Goal: Information Seeking & Learning: Learn about a topic

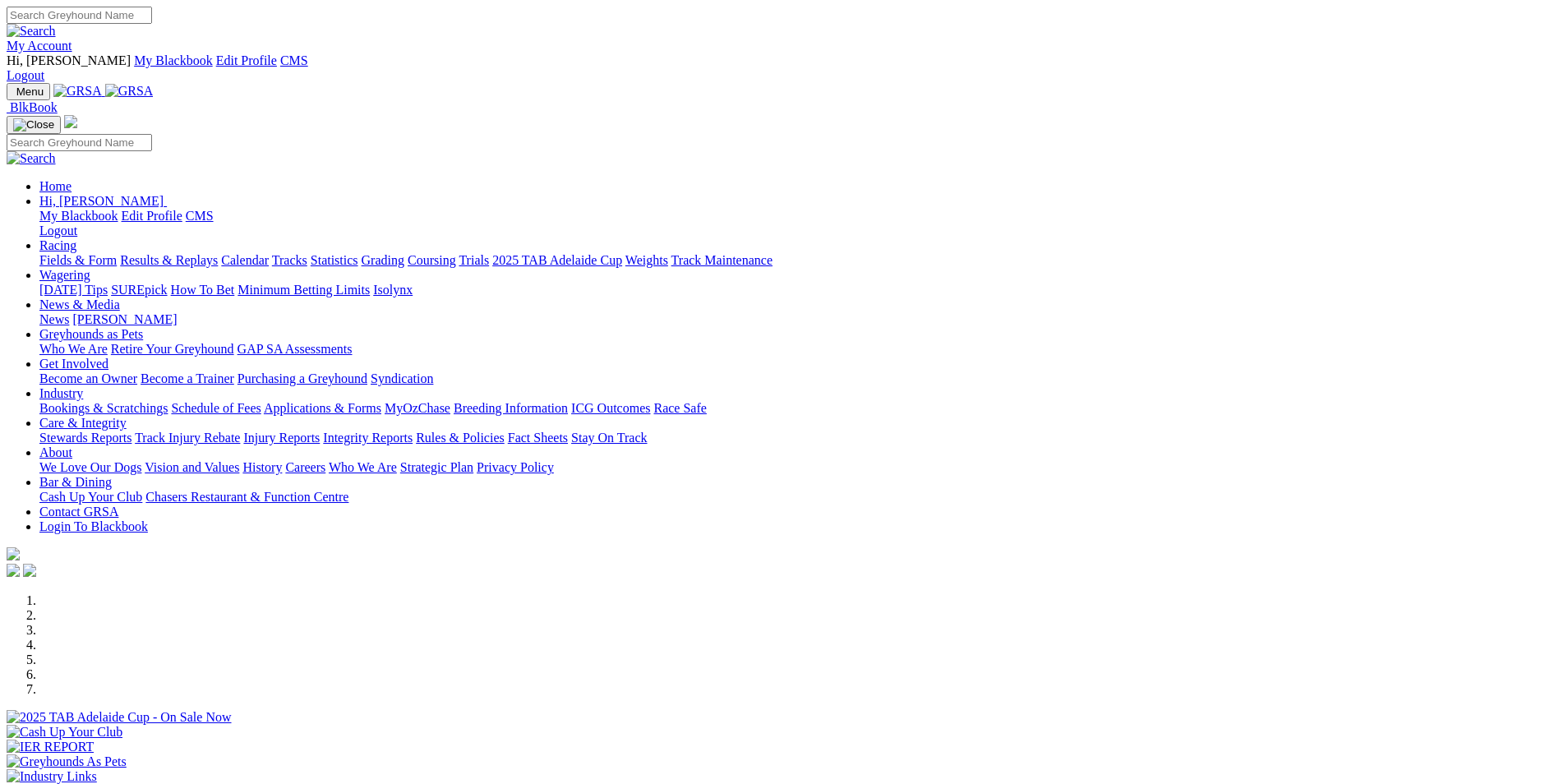
click at [218, 253] on link "Results & Replays" at bounding box center [169, 260] width 98 height 14
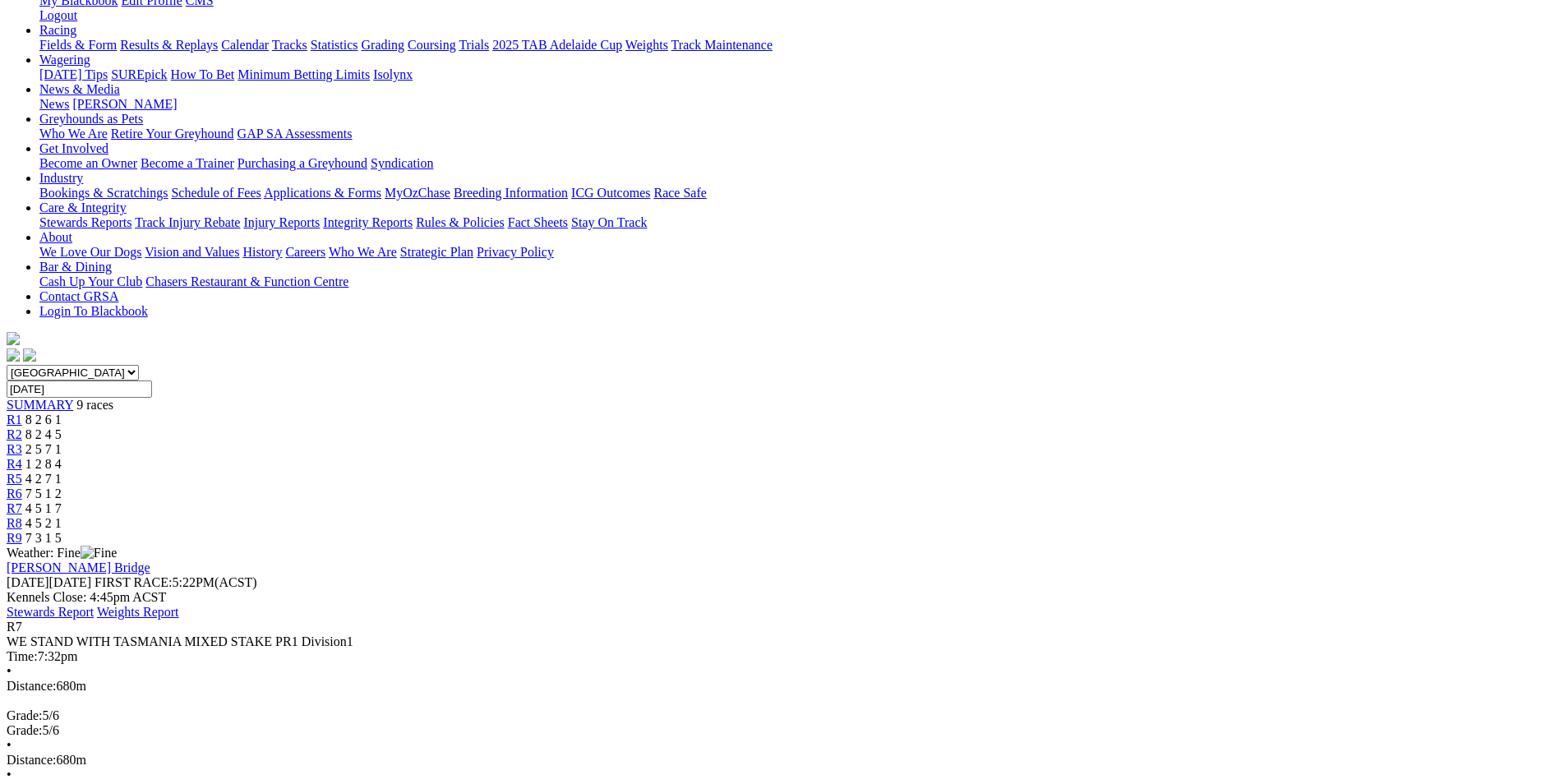
scroll to position [246, 0]
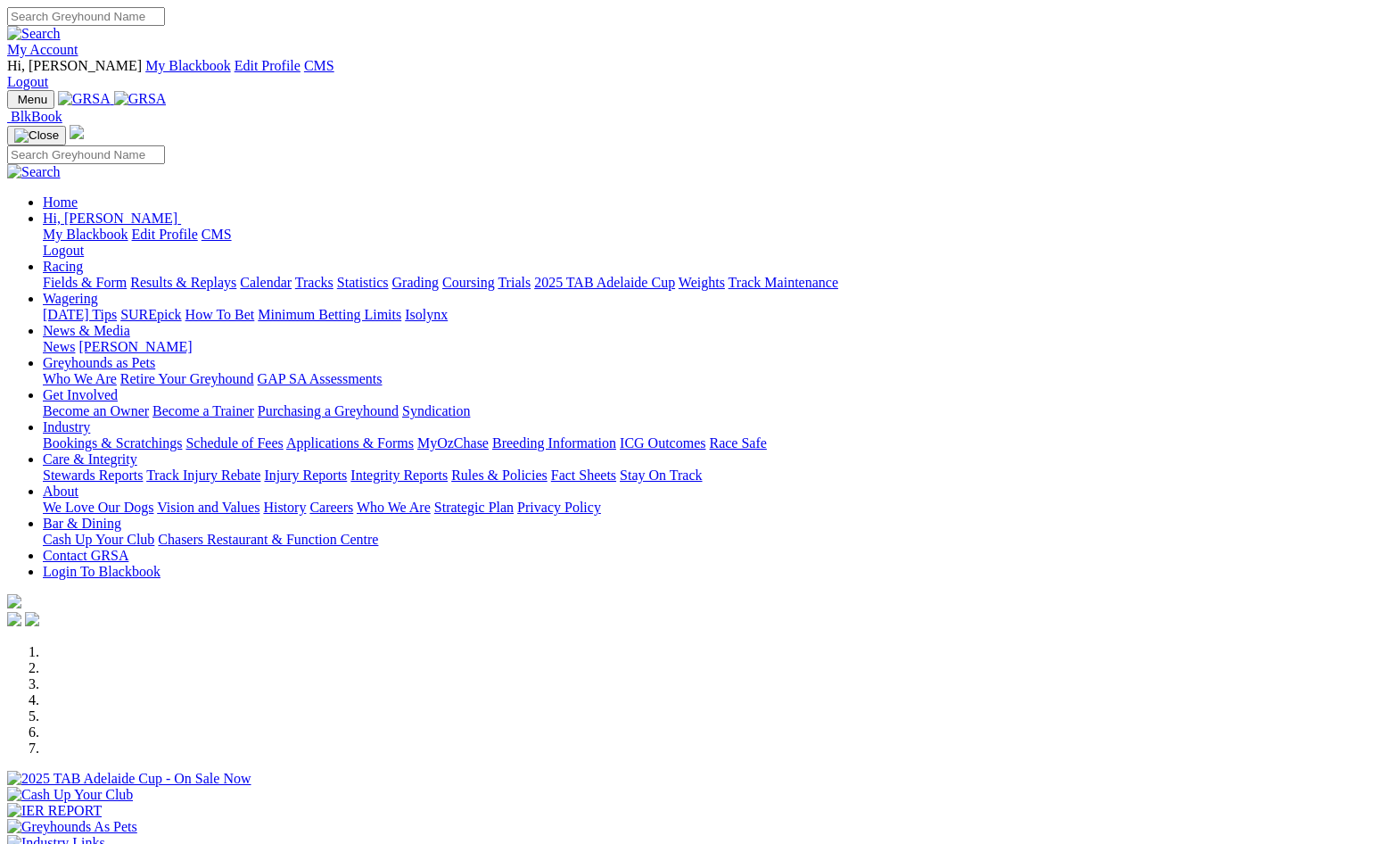
scroll to position [446, 0]
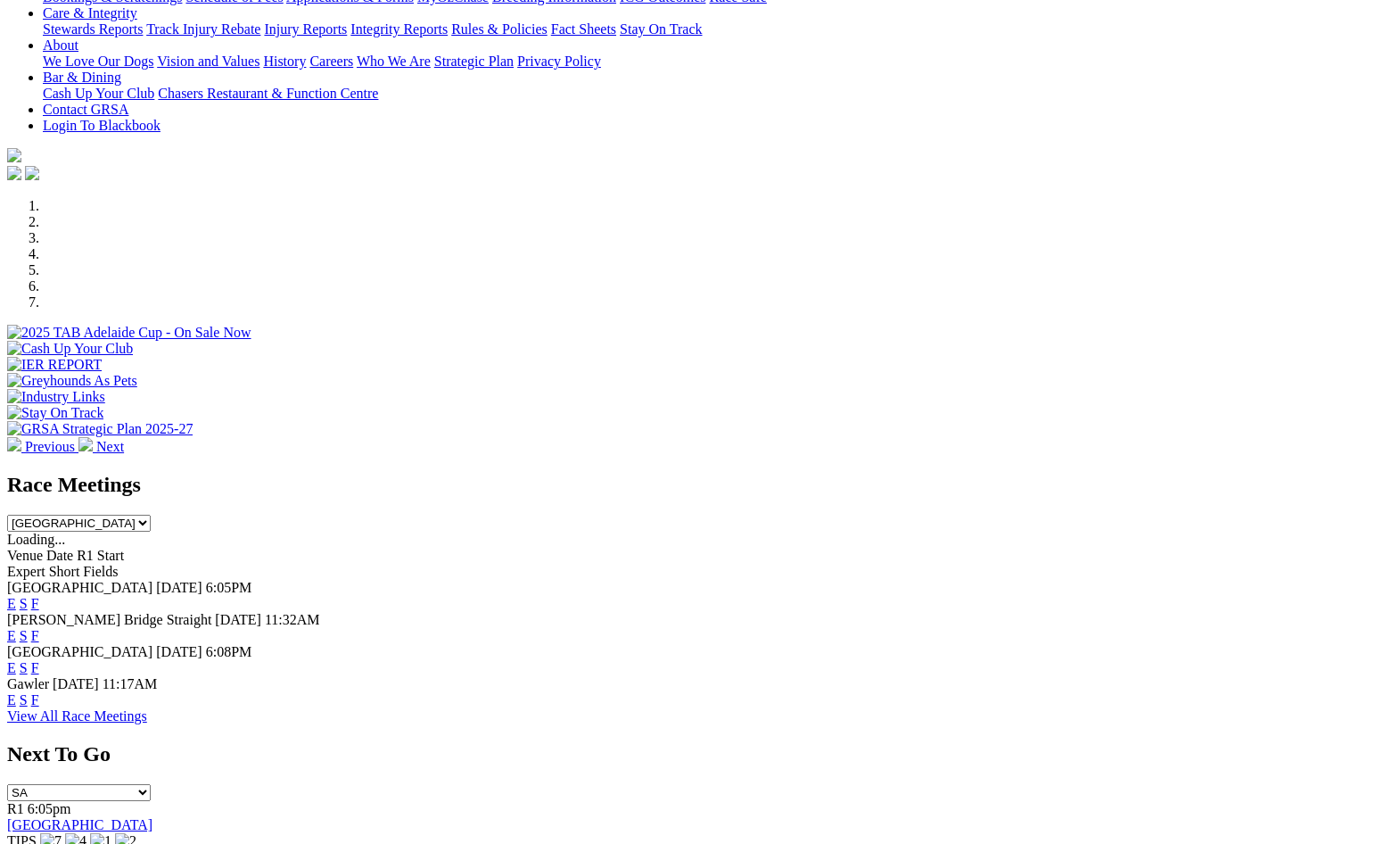
click at [16, 596] on link "E" at bounding box center [11, 602] width 9 height 15
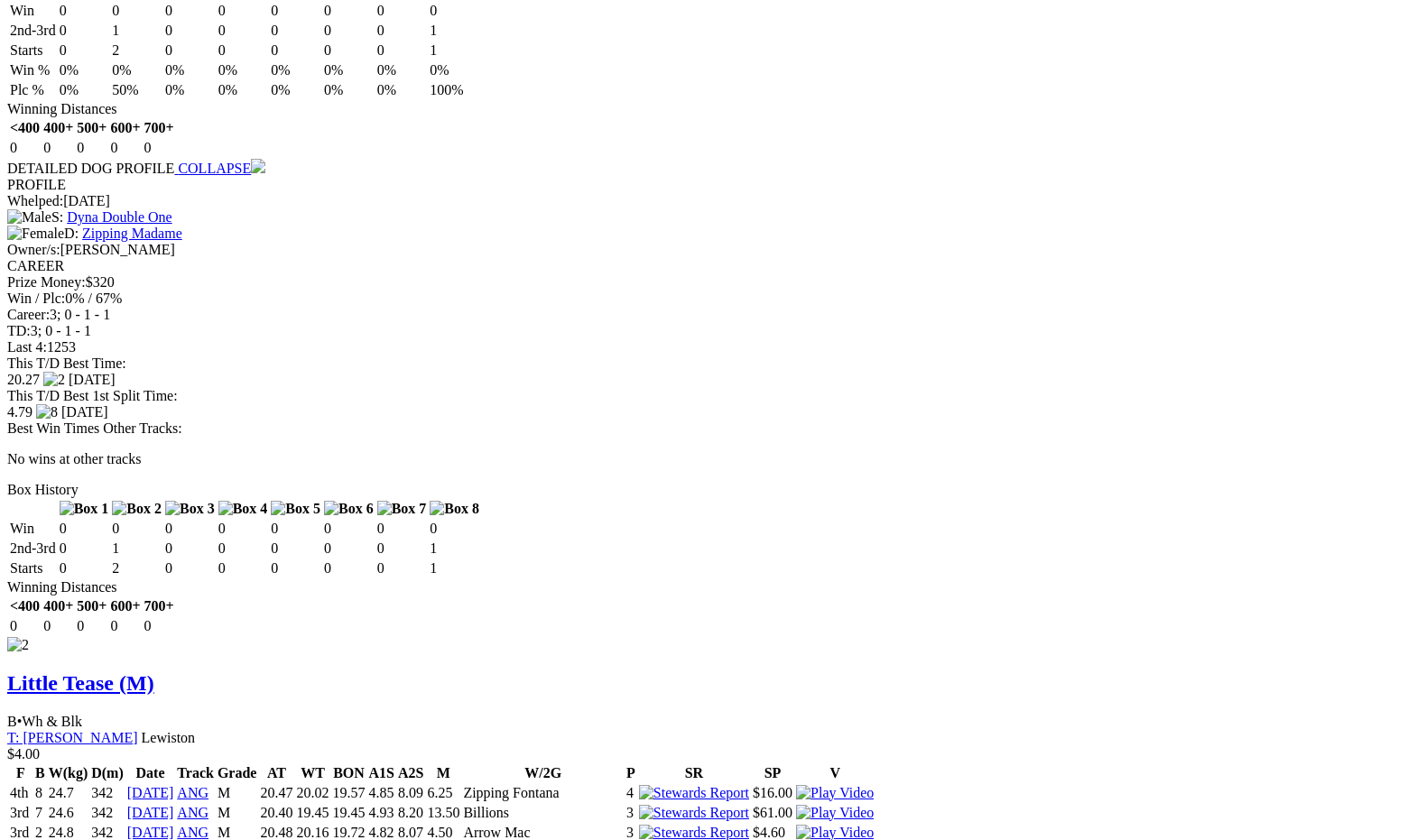
scroll to position [2076, 0]
